Goal: Transaction & Acquisition: Purchase product/service

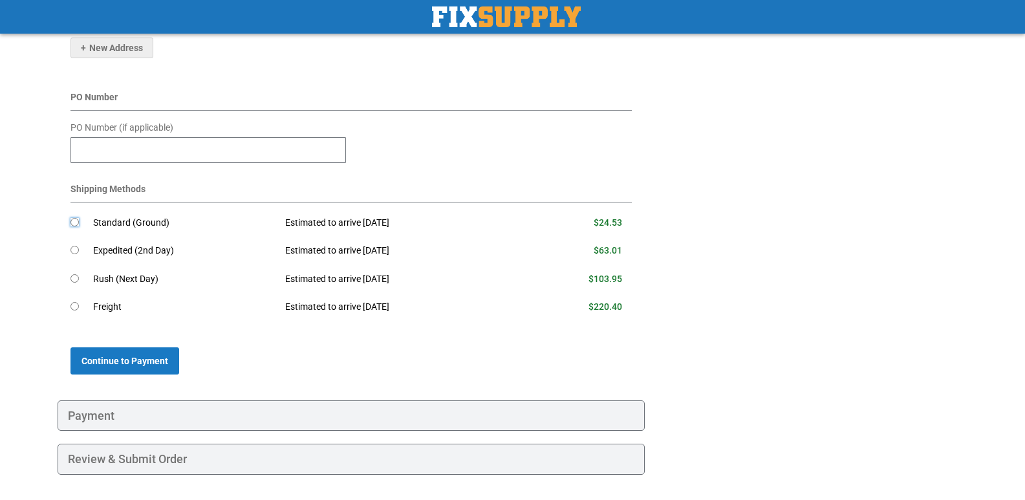
scroll to position [391, 0]
click at [141, 355] on span "Continue to Payment" at bounding box center [124, 360] width 87 height 10
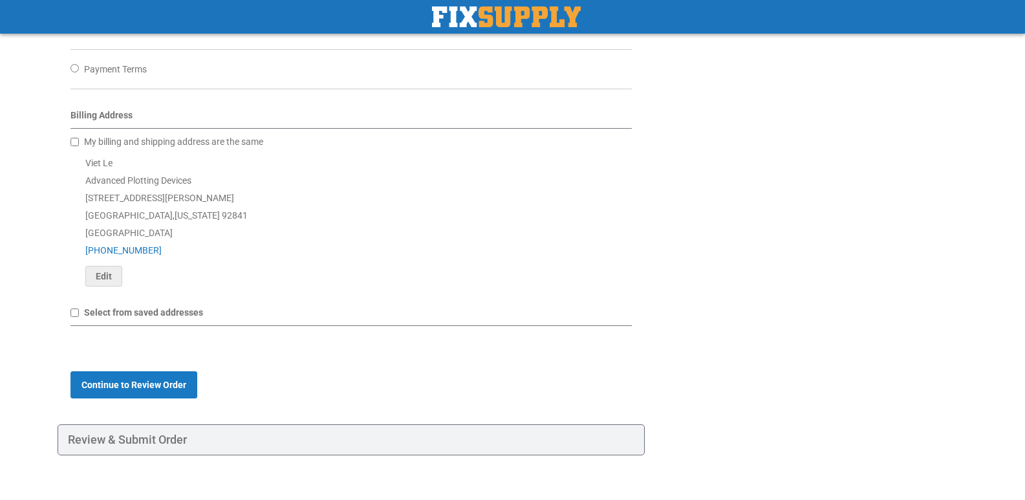
scroll to position [436, 0]
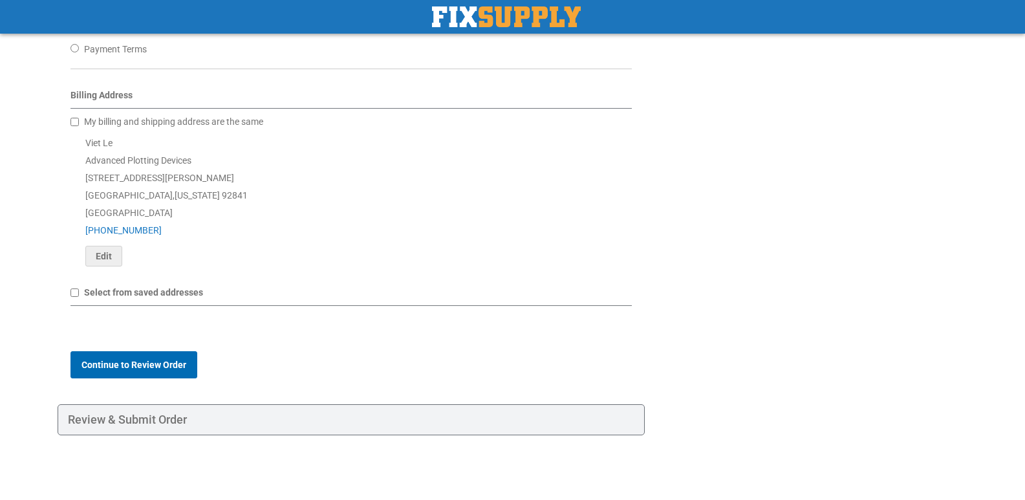
click at [96, 364] on span "Continue to Review Order" at bounding box center [133, 364] width 105 height 10
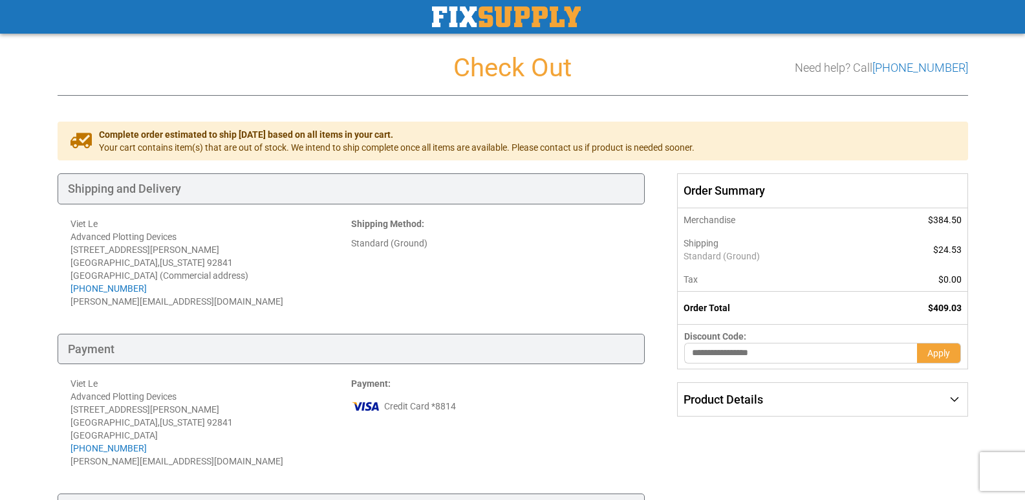
scroll to position [129, 0]
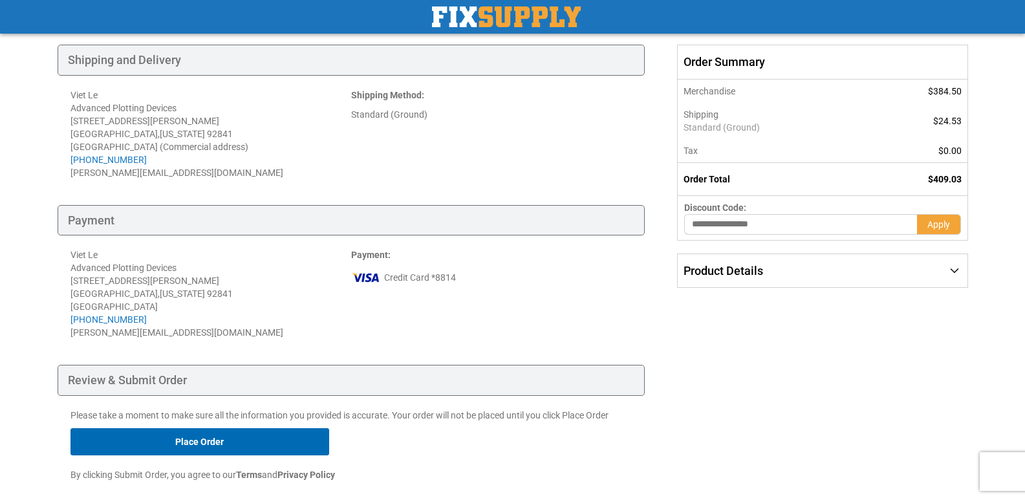
click at [239, 445] on button "Place Order" at bounding box center [199, 441] width 259 height 27
